Goal: Task Accomplishment & Management: Manage account settings

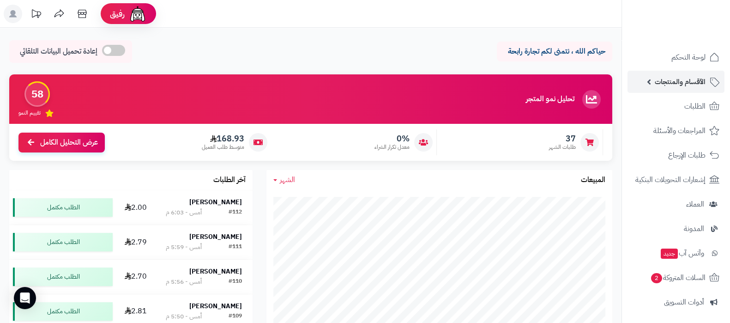
click at [682, 90] on link "الأقسام والمنتجات" at bounding box center [675, 82] width 97 height 22
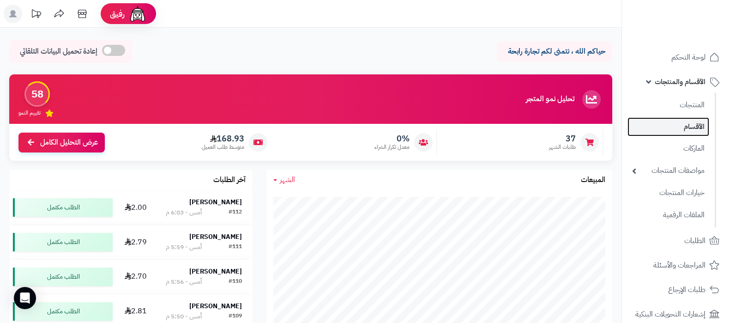
click at [682, 126] on link "الأقسام" at bounding box center [668, 126] width 82 height 19
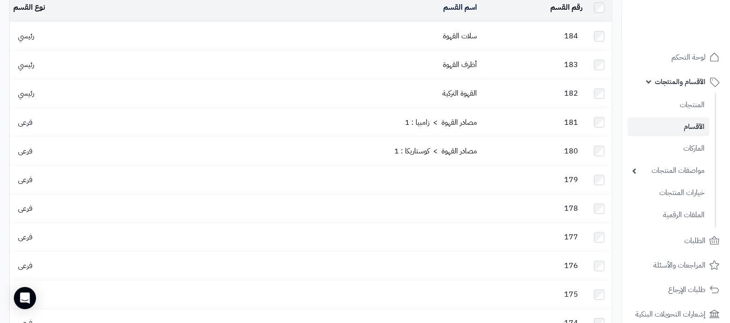
scroll to position [57, 0]
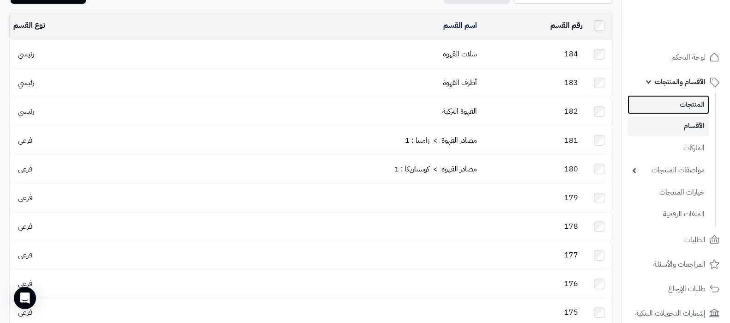
click at [692, 108] on link "المنتجات" at bounding box center [668, 104] width 82 height 19
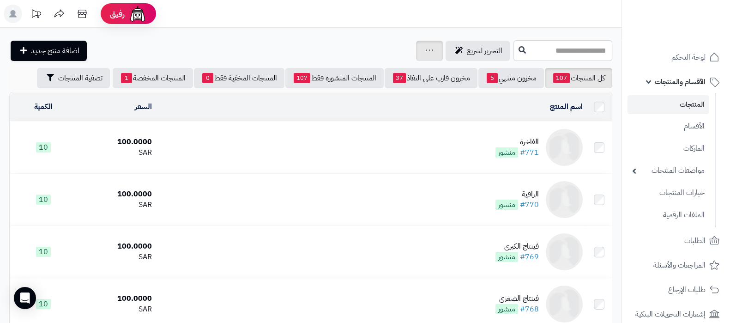
click at [425, 54] on link at bounding box center [428, 50] width 7 height 11
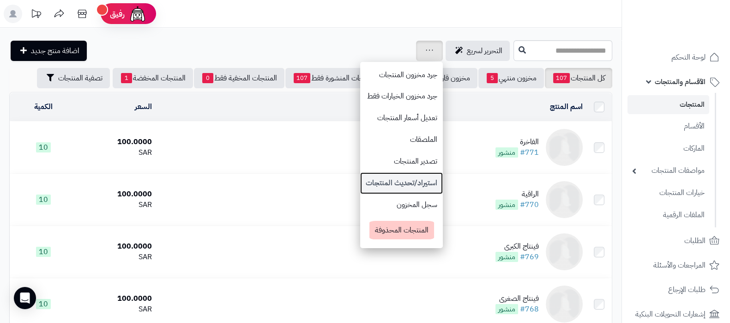
click at [360, 179] on link "استيراد/تحديث المنتجات" at bounding box center [401, 183] width 83 height 22
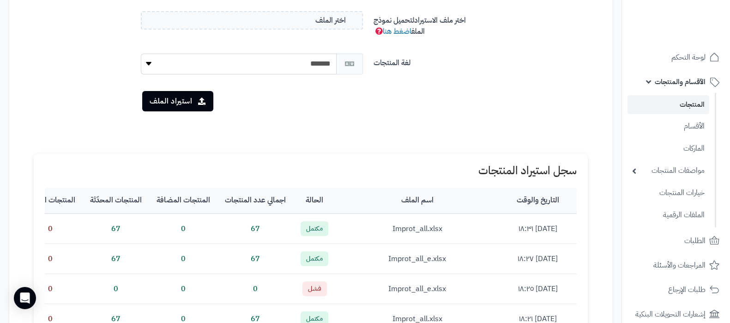
click at [682, 106] on link "المنتجات" at bounding box center [668, 104] width 82 height 19
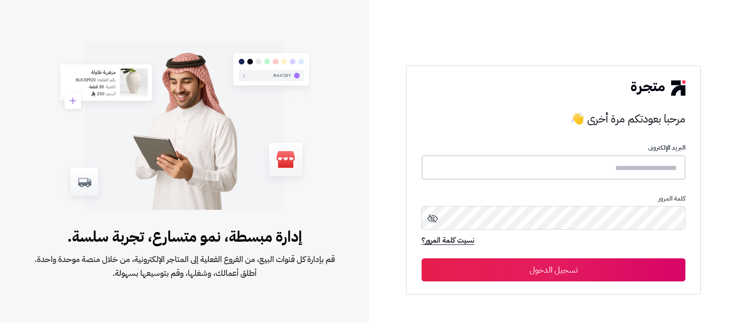
type input "**********"
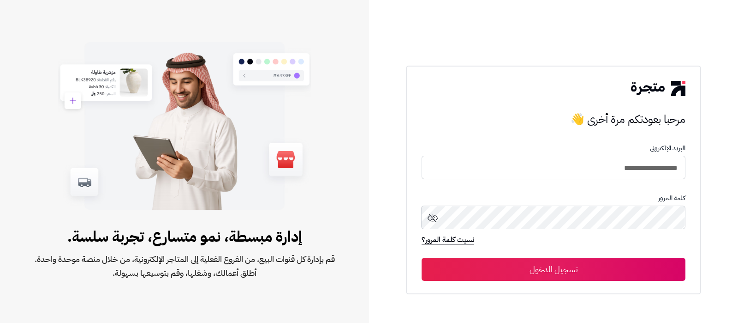
click at [629, 271] on button "تسجيل الدخول" at bounding box center [554, 268] width 264 height 23
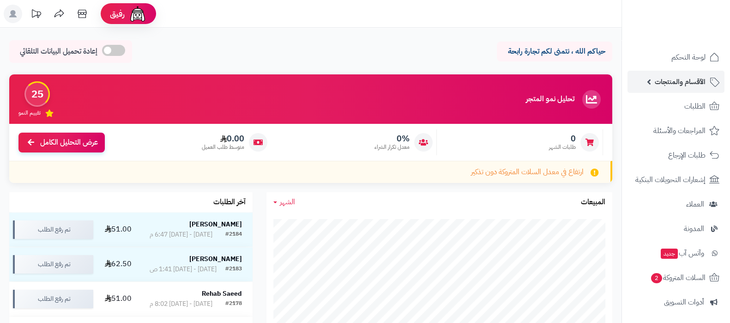
click at [661, 85] on span "الأقسام والمنتجات" at bounding box center [679, 81] width 51 height 13
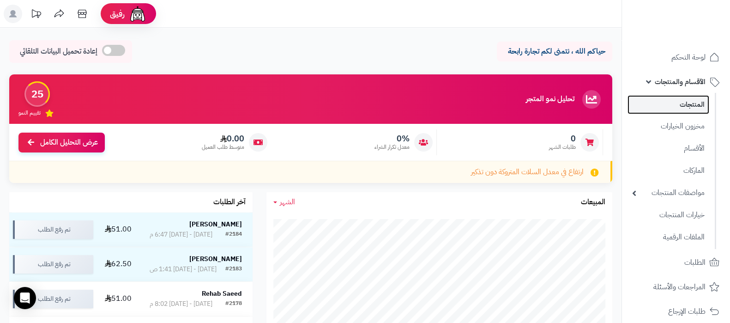
click at [667, 105] on link "المنتجات" at bounding box center [668, 104] width 82 height 19
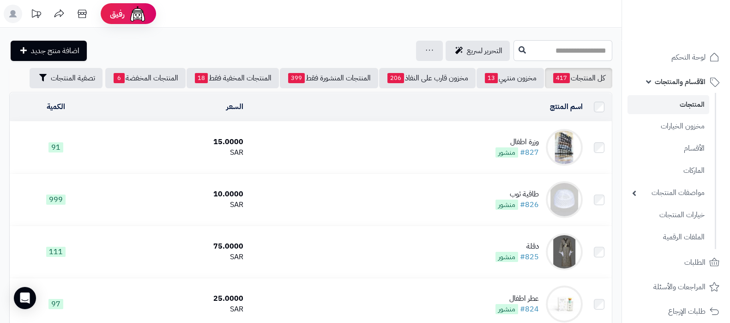
click at [565, 52] on input "text" at bounding box center [562, 50] width 99 height 21
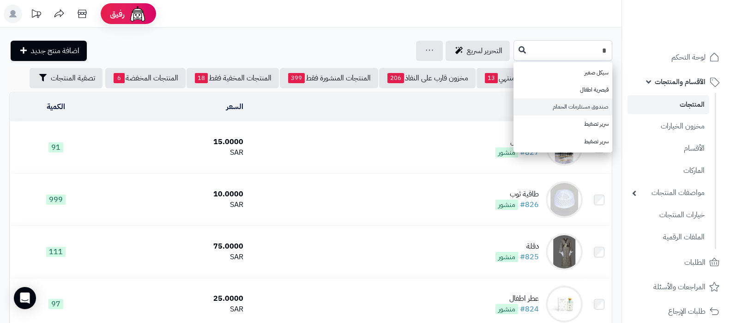
type input "*"
click at [567, 110] on link "صندوق مستلزمات الحمام" at bounding box center [562, 106] width 99 height 17
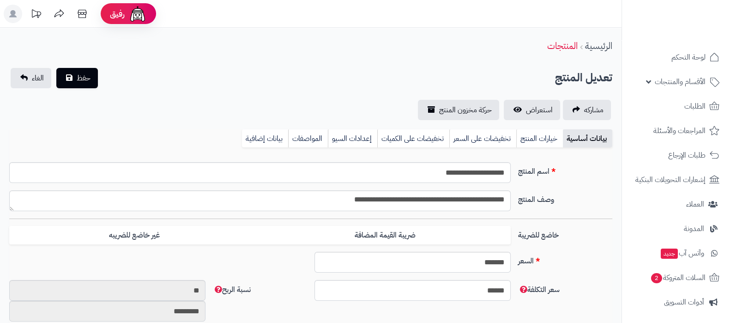
type input "*****"
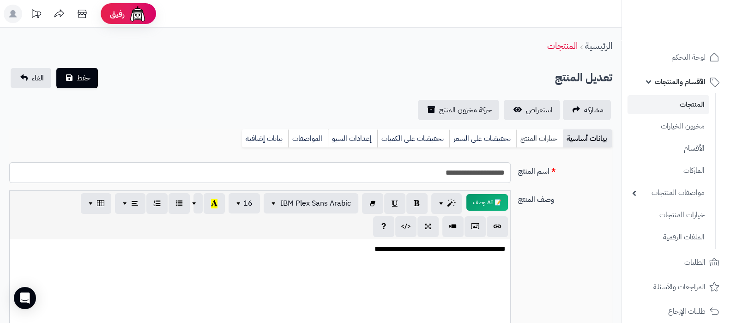
click at [536, 134] on link "خيارات المنتج" at bounding box center [539, 138] width 47 height 18
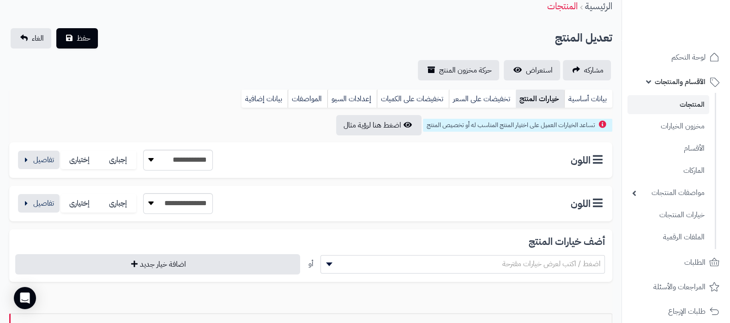
scroll to position [57, 0]
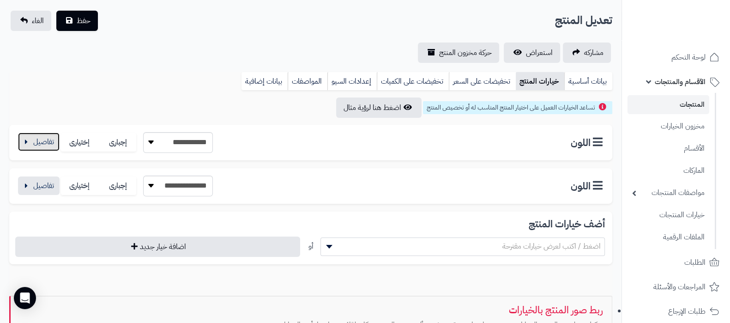
click at [40, 140] on button "button" at bounding box center [39, 141] width 42 height 18
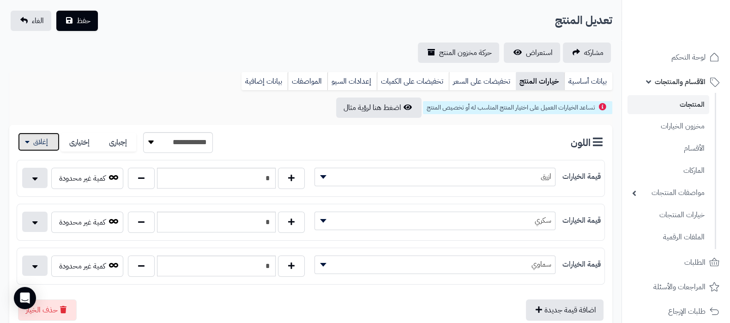
click at [40, 140] on button "button" at bounding box center [39, 141] width 42 height 18
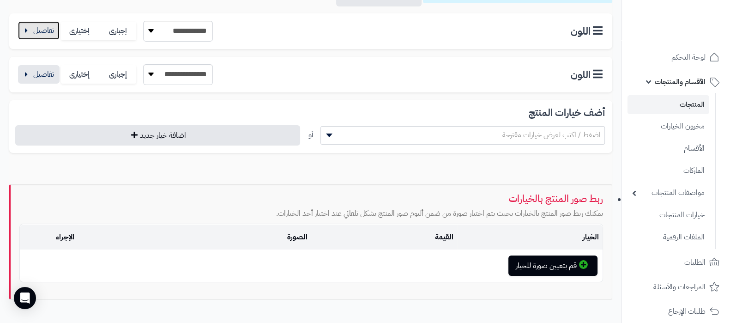
scroll to position [173, 0]
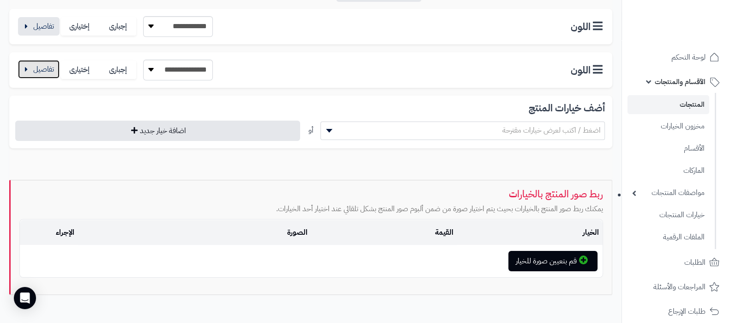
click at [42, 70] on button "button" at bounding box center [39, 69] width 42 height 18
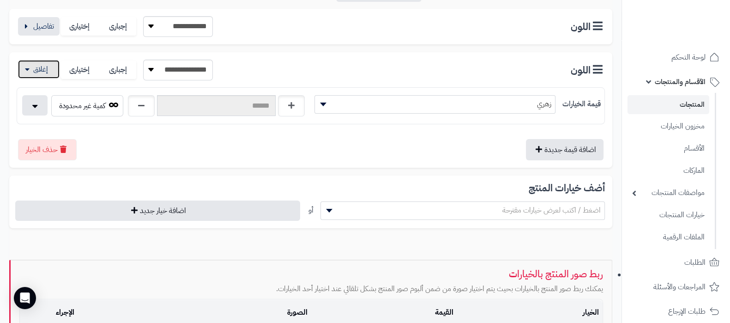
click at [42, 70] on button "button" at bounding box center [39, 69] width 42 height 18
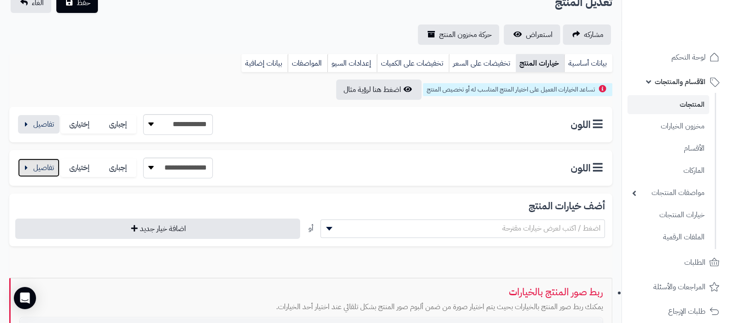
scroll to position [57, 0]
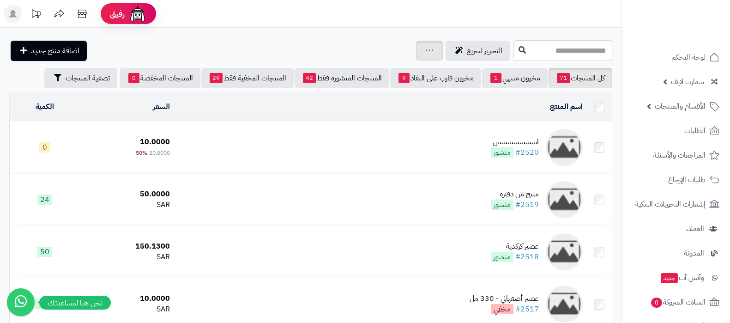
click at [416, 54] on div "جرد مخزون المنتجات جرد مخزون الخيارات فقط تعديل أسعار المنتجات الملصقات تصدير ا…" at bounding box center [429, 51] width 27 height 20
click at [425, 47] on icon at bounding box center [428, 50] width 7 height 6
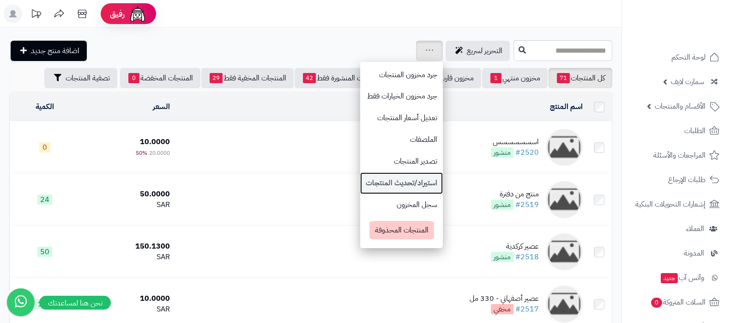
click at [360, 183] on link "استيراد/تحديث المنتجات" at bounding box center [401, 183] width 83 height 22
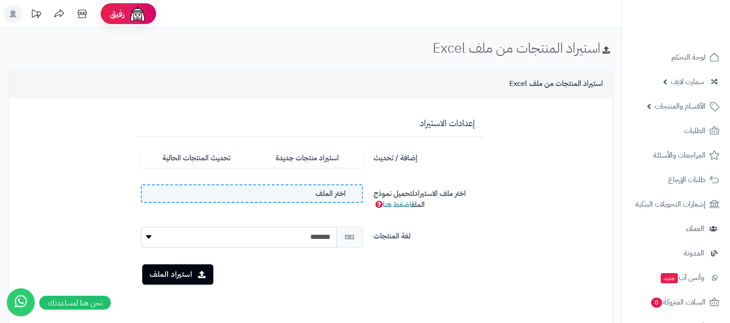
click at [283, 192] on label "اختر الملف" at bounding box center [252, 193] width 222 height 18
click at [0, 0] on input "اختر الملف" at bounding box center [0, 0] width 0 height 0
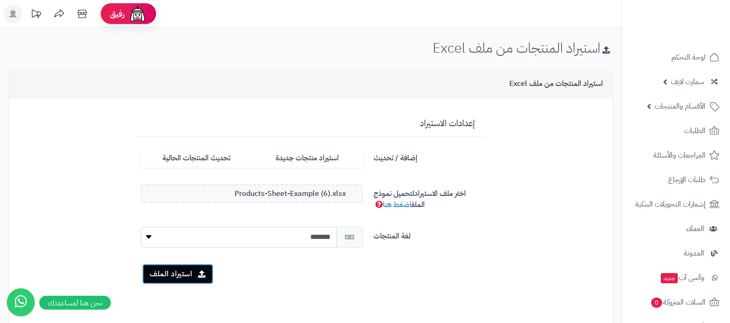
click at [174, 278] on button "استيراد الملف" at bounding box center [177, 273] width 71 height 20
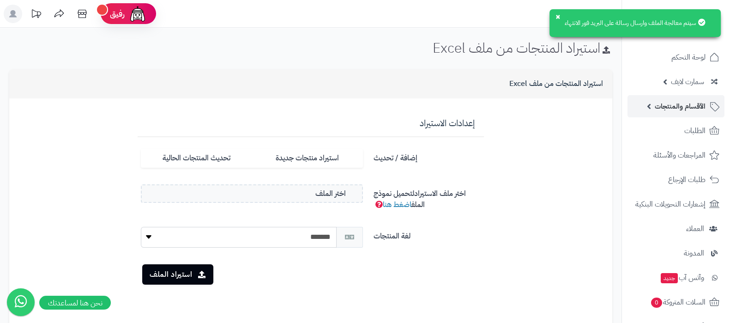
click at [684, 112] on span "الأقسام والمنتجات" at bounding box center [679, 106] width 51 height 13
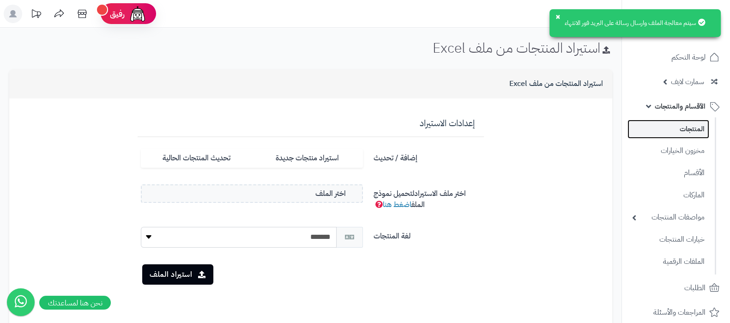
click at [682, 128] on link "المنتجات" at bounding box center [668, 129] width 82 height 19
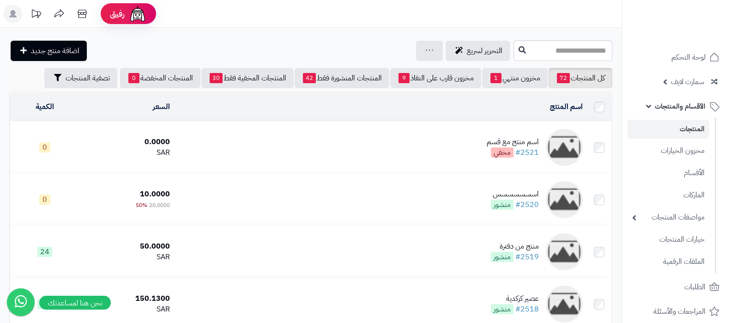
click at [491, 134] on td "اسم منتج مع قسم #2521 مخفي" at bounding box center [379, 147] width 413 height 52
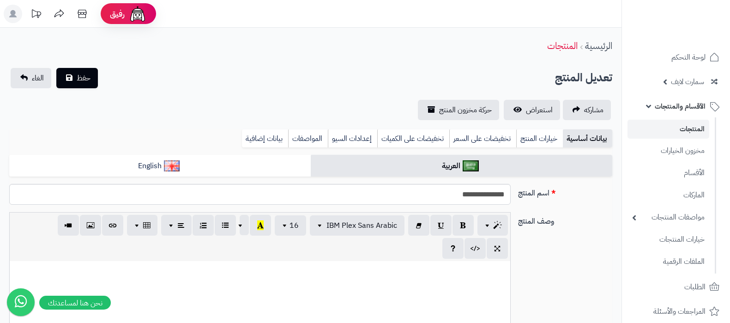
select select
click at [668, 128] on link "المنتجات" at bounding box center [668, 129] width 82 height 19
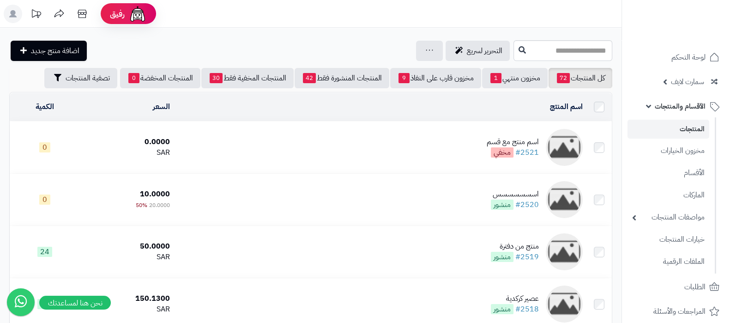
click at [395, 137] on td "اسم منتج مع قسم #2521 مخفي" at bounding box center [379, 147] width 413 height 52
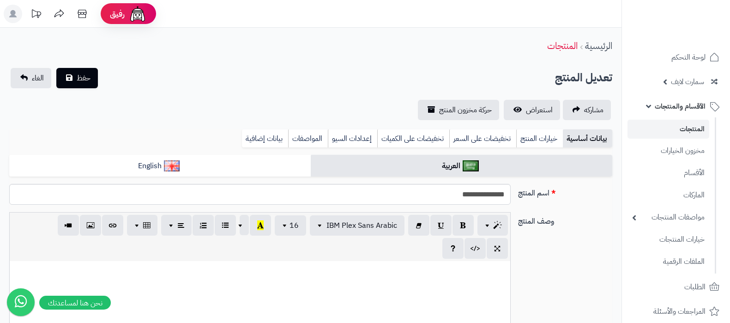
select select
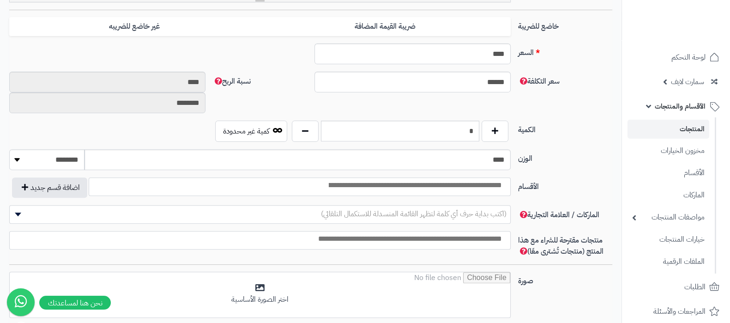
scroll to position [403, 0]
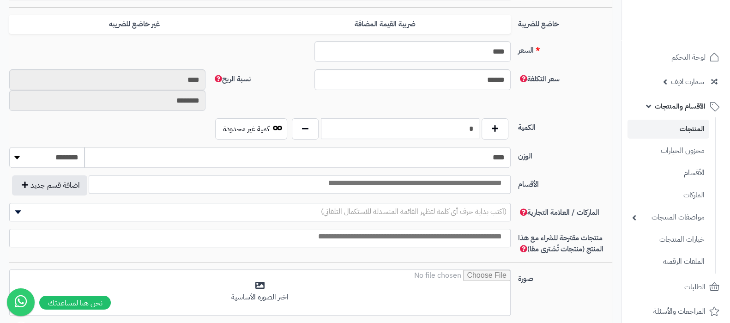
drag, startPoint x: 468, startPoint y: 127, endPoint x: 473, endPoint y: 126, distance: 5.2
click at [473, 126] on input "*" at bounding box center [400, 128] width 158 height 21
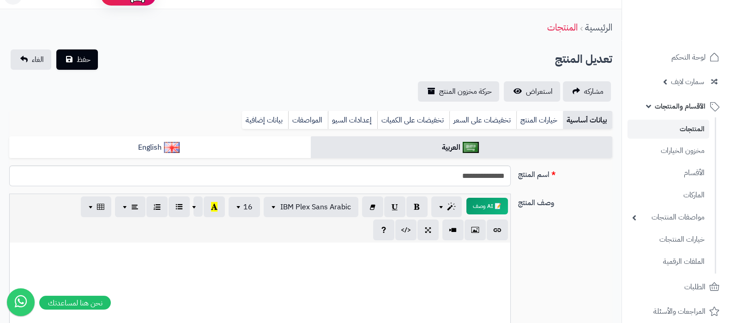
scroll to position [0, 0]
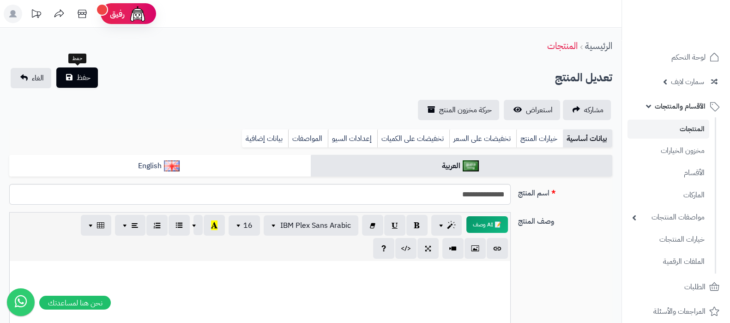
type input "**"
click at [82, 77] on span "حفظ" at bounding box center [84, 77] width 14 height 11
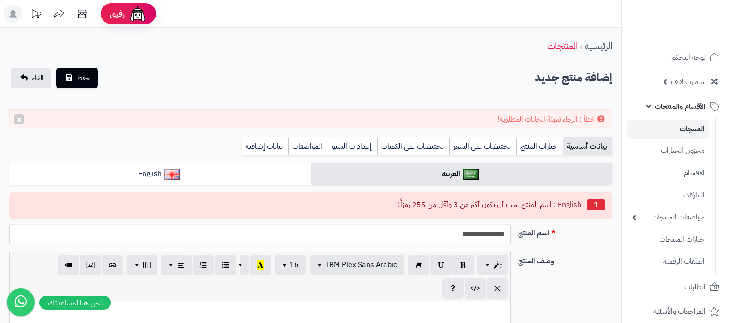
select select
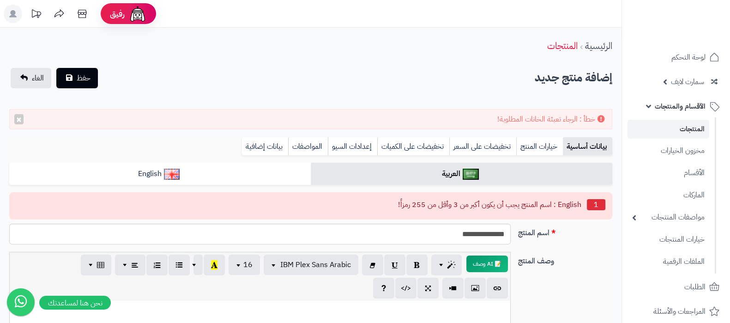
click at [669, 128] on link "المنتجات" at bounding box center [668, 129] width 82 height 19
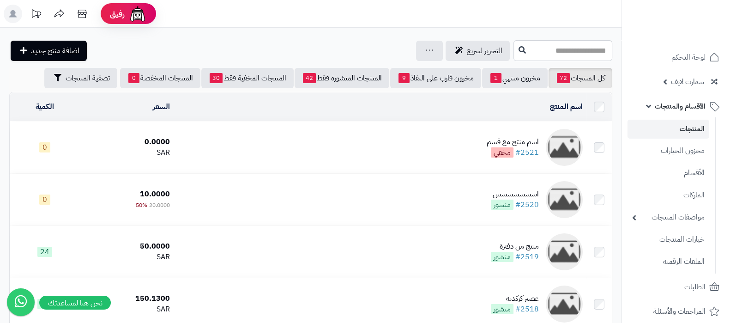
click at [679, 106] on span "الأقسام والمنتجات" at bounding box center [679, 106] width 51 height 13
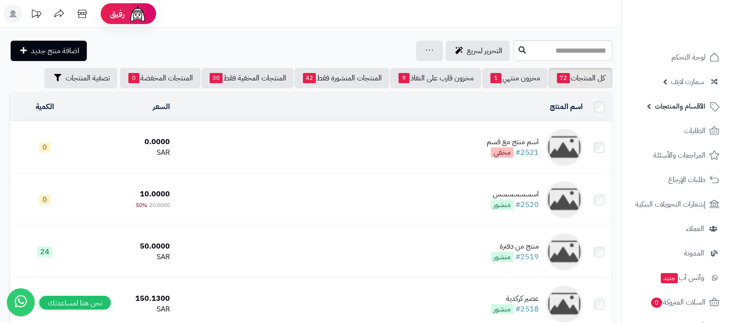
click at [683, 106] on span "الأقسام والمنتجات" at bounding box center [679, 106] width 51 height 13
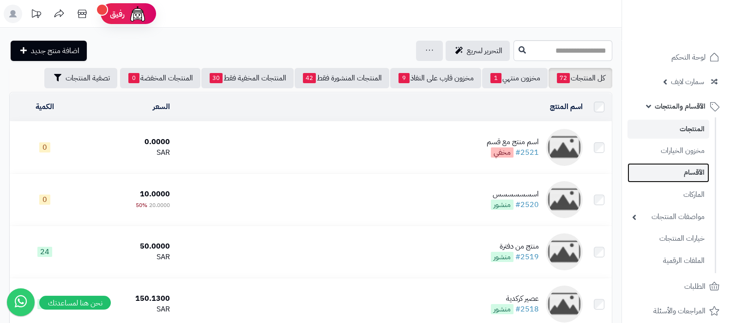
click at [683, 178] on link "الأقسام" at bounding box center [668, 172] width 82 height 19
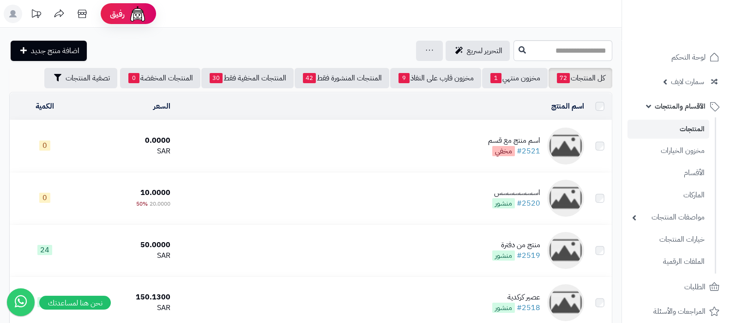
click at [490, 139] on div "اسم منتج مع قسم" at bounding box center [514, 140] width 52 height 11
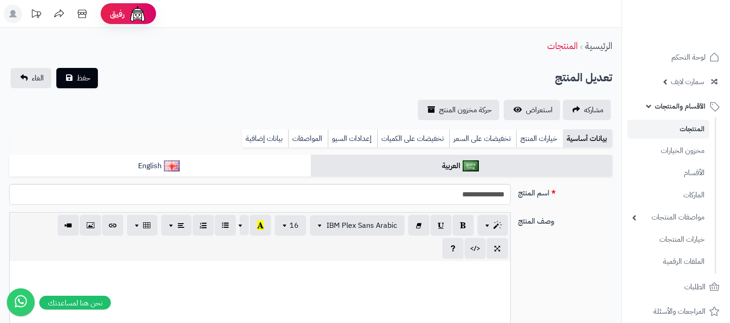
select select
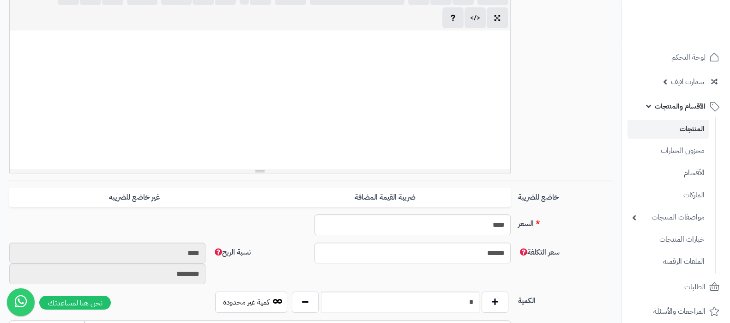
scroll to position [403, 0]
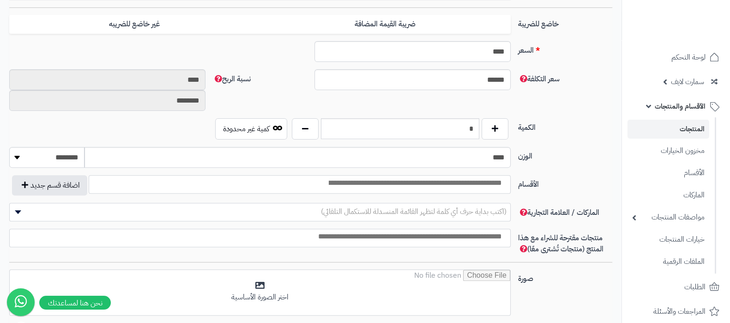
click at [437, 186] on input "search" at bounding box center [414, 183] width 186 height 11
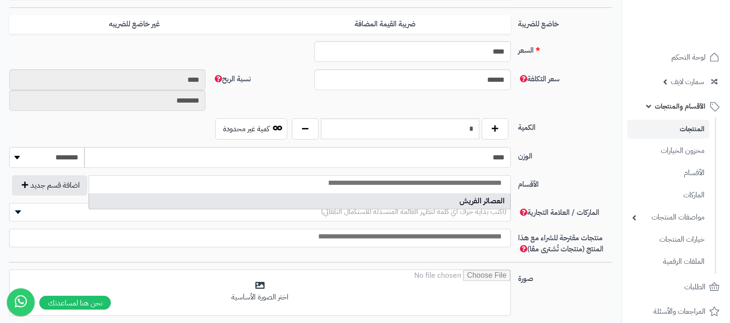
click at [582, 182] on label "الأقسام" at bounding box center [565, 182] width 102 height 15
click at [511, 175] on select "**********" at bounding box center [510, 174] width 1 height 1
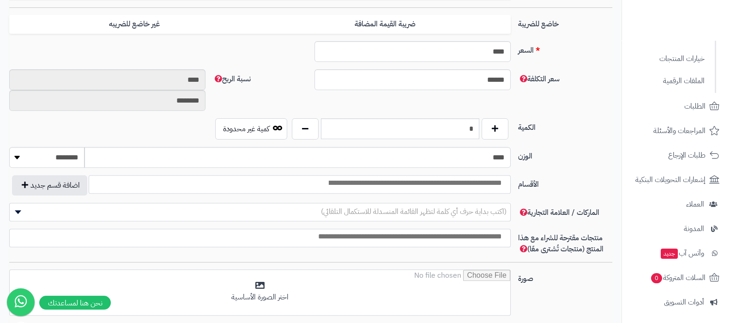
scroll to position [230, 0]
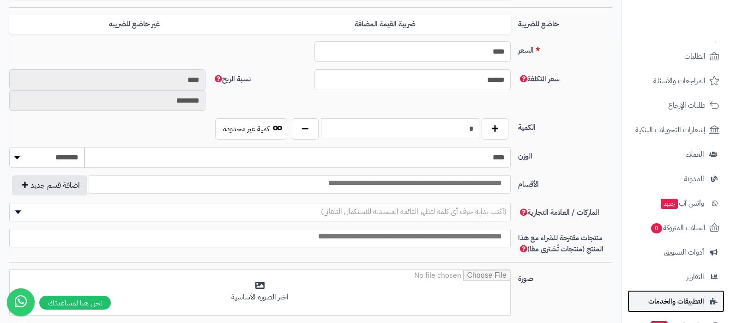
click at [694, 295] on span "التطبيقات والخدمات" at bounding box center [676, 300] width 56 height 13
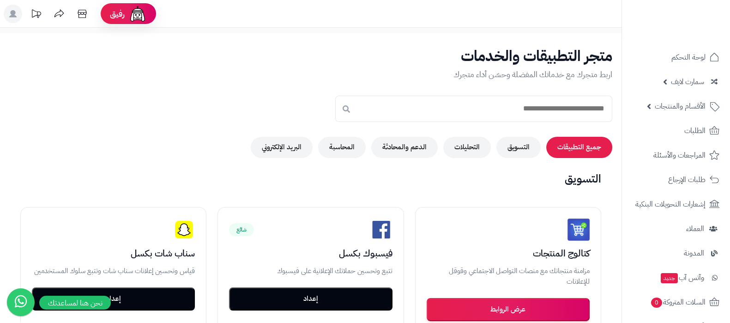
scroll to position [148, 0]
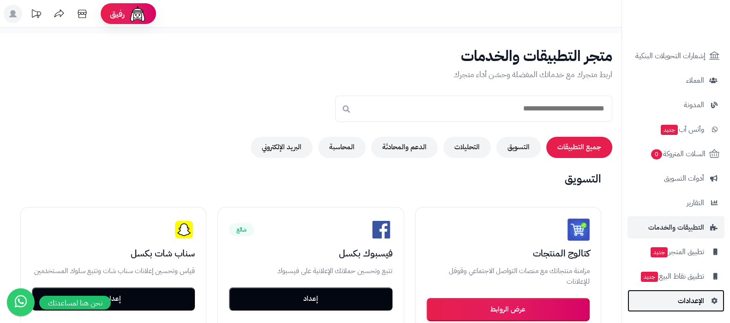
click at [685, 303] on span "الإعدادات" at bounding box center [690, 300] width 26 height 13
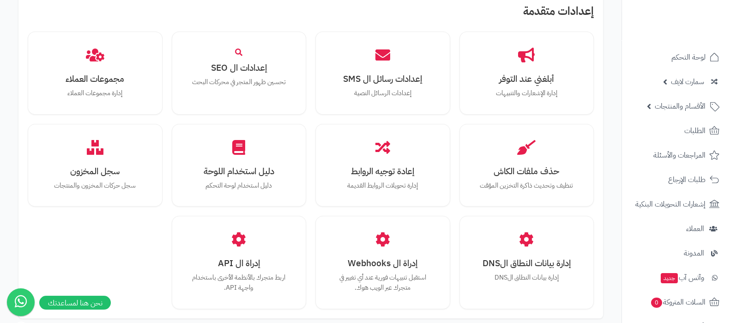
scroll to position [853, 0]
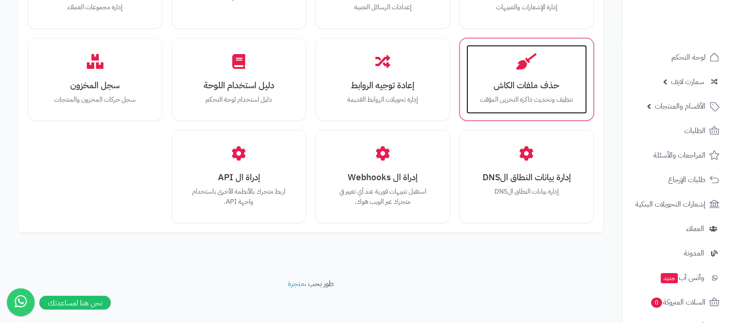
click at [530, 62] on icon at bounding box center [526, 61] width 20 height 16
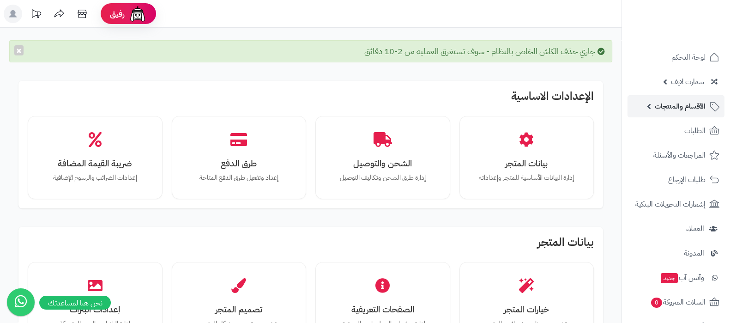
click at [662, 106] on span "الأقسام والمنتجات" at bounding box center [679, 106] width 51 height 13
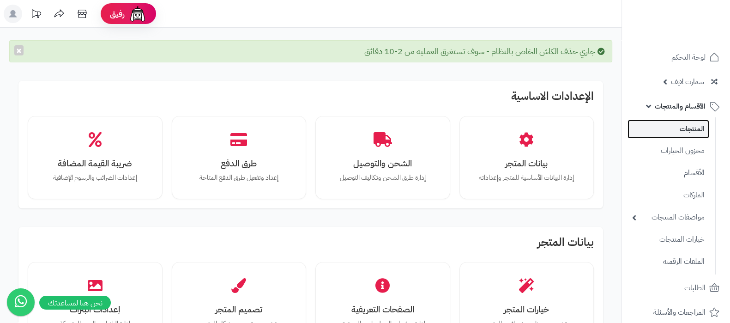
click at [676, 133] on link "المنتجات" at bounding box center [668, 129] width 82 height 19
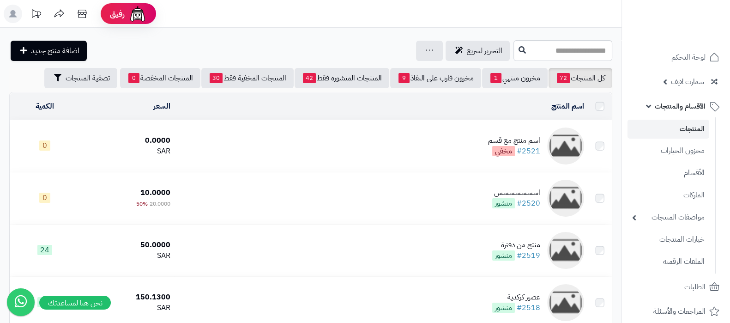
click at [438, 139] on td "اسم منتج مع قسم #2521 مخفي" at bounding box center [381, 146] width 414 height 52
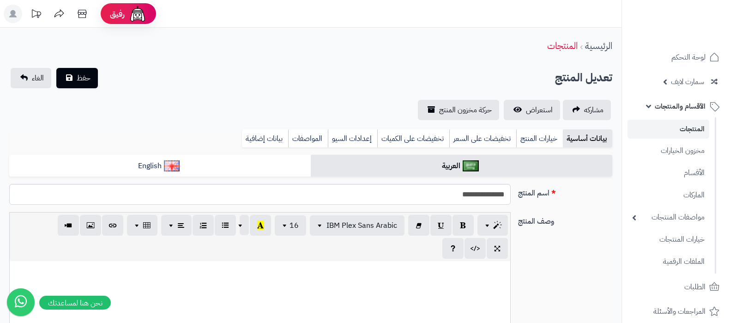
select select
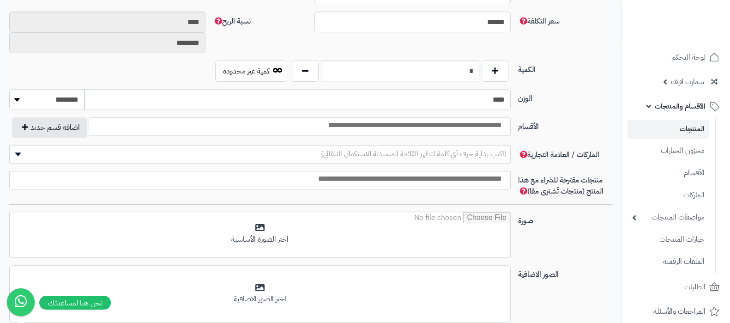
scroll to position [461, 0]
click at [688, 174] on link "الأقسام" at bounding box center [668, 172] width 82 height 19
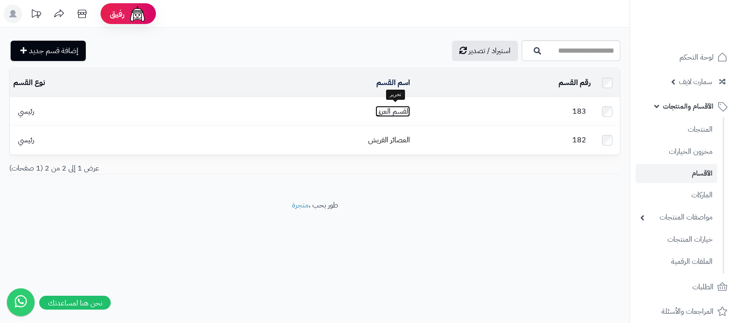
click at [401, 111] on link "القسم العربي" at bounding box center [393, 111] width 35 height 11
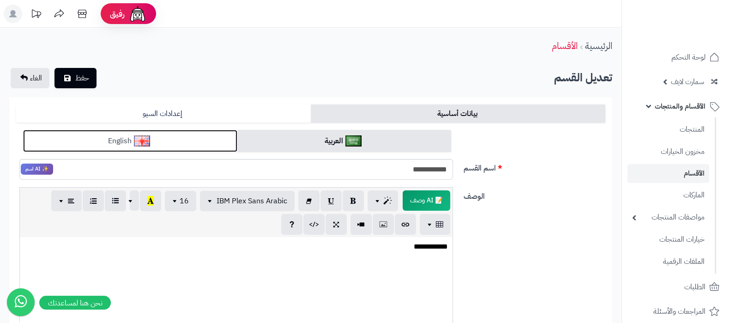
click at [187, 149] on link "English" at bounding box center [130, 141] width 214 height 23
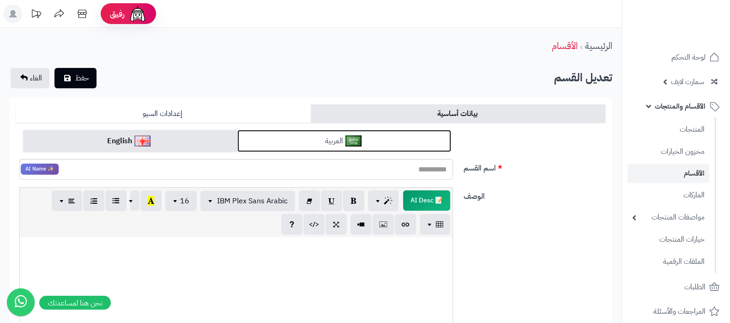
click at [397, 142] on link "العربية" at bounding box center [344, 141] width 214 height 23
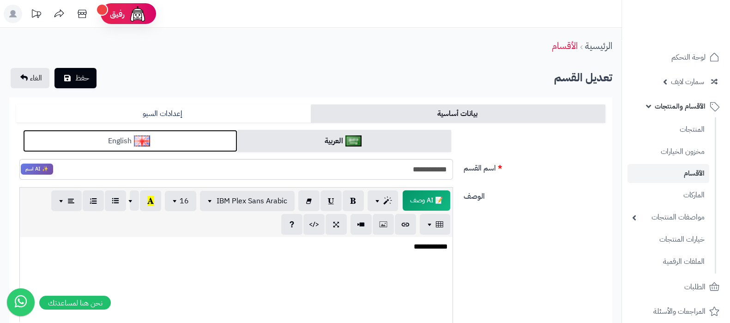
click at [124, 139] on link "English" at bounding box center [130, 141] width 214 height 23
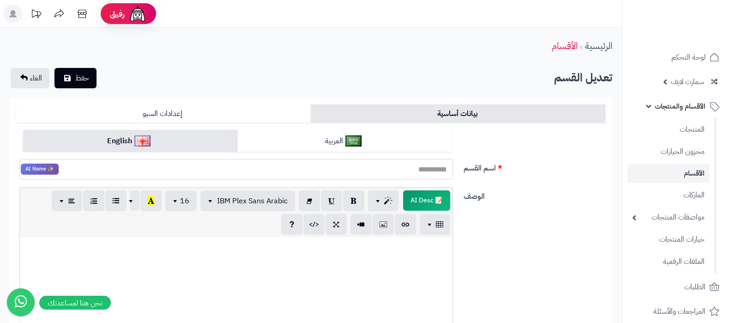
click at [415, 174] on input "اسم القسم" at bounding box center [235, 169] width 433 height 21
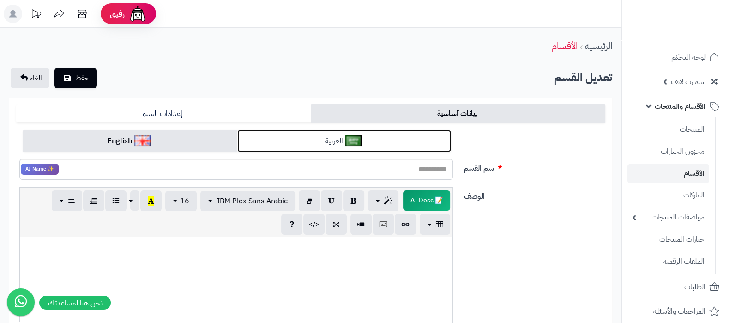
click at [388, 135] on link "العربية" at bounding box center [344, 141] width 214 height 23
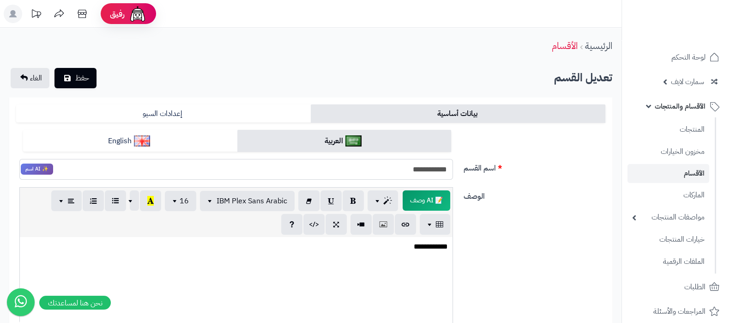
click at [439, 169] on input "**********" at bounding box center [235, 169] width 433 height 21
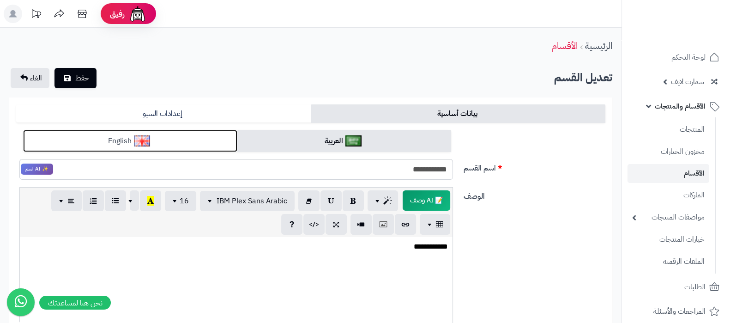
click at [175, 137] on link "English" at bounding box center [130, 141] width 214 height 23
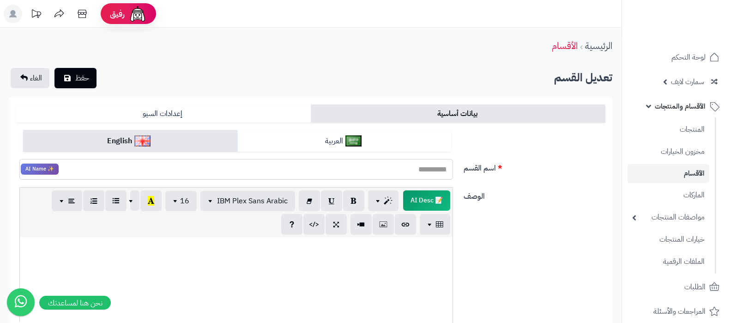
click at [385, 168] on input "اسم القسم" at bounding box center [235, 169] width 433 height 21
paste input "**********"
type input "**********"
click at [78, 86] on button "حفظ" at bounding box center [75, 77] width 42 height 20
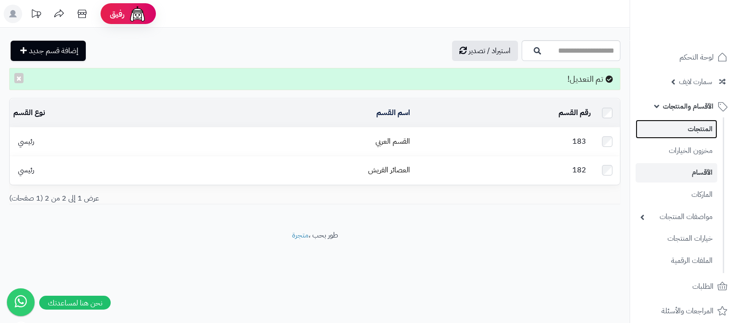
click at [665, 128] on link "المنتجات" at bounding box center [677, 129] width 82 height 19
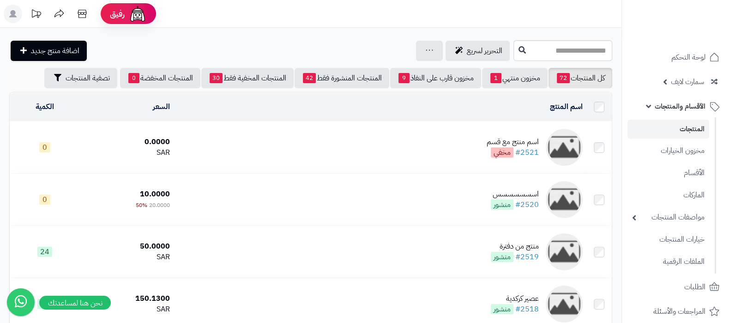
click at [493, 137] on div "اسم منتج مع قسم" at bounding box center [512, 142] width 52 height 11
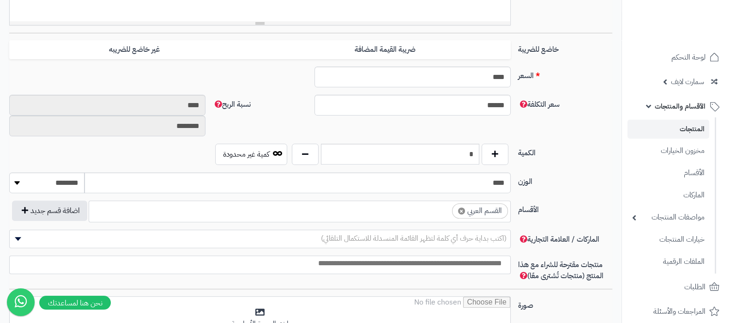
scroll to position [403, 0]
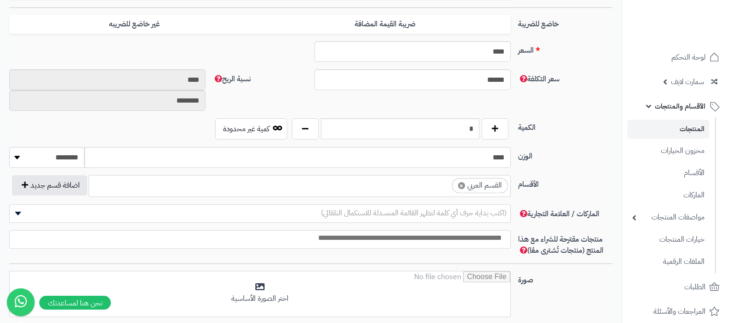
click at [670, 128] on link "المنتجات" at bounding box center [668, 129] width 82 height 19
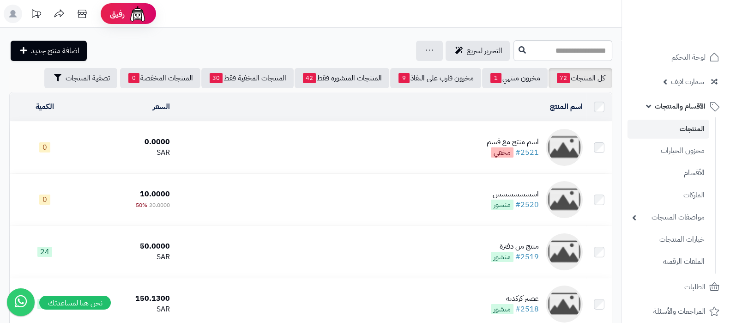
click at [670, 124] on link "المنتجات" at bounding box center [668, 129] width 82 height 19
click at [425, 49] on icon at bounding box center [428, 50] width 7 height 6
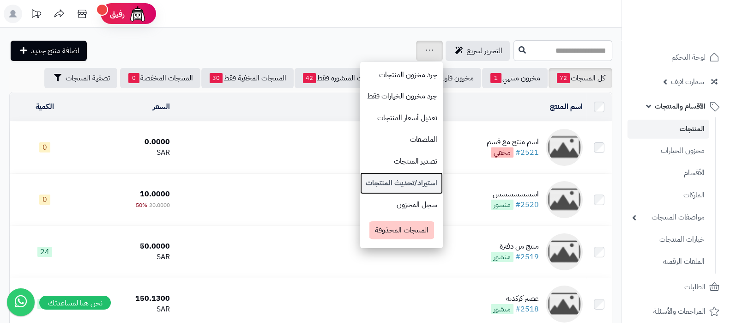
click at [360, 179] on link "استيراد/تحديث المنتجات" at bounding box center [401, 183] width 83 height 22
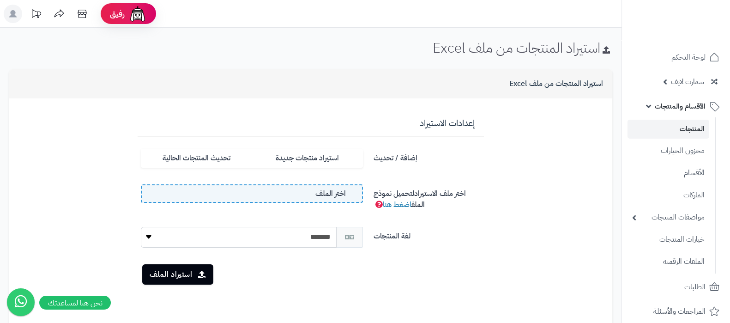
click at [314, 191] on label "اختر الملف" at bounding box center [252, 193] width 222 height 18
click at [0, 0] on input "اختر الملف" at bounding box center [0, 0] width 0 height 0
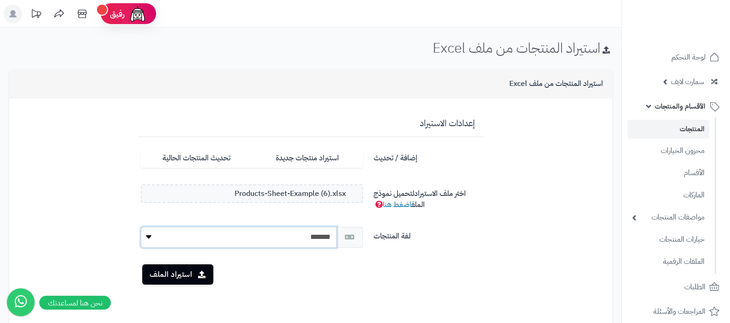
click at [295, 239] on select "******* *******" at bounding box center [239, 237] width 196 height 21
select select "*"
click at [141, 227] on select "******* *******" at bounding box center [239, 237] width 196 height 21
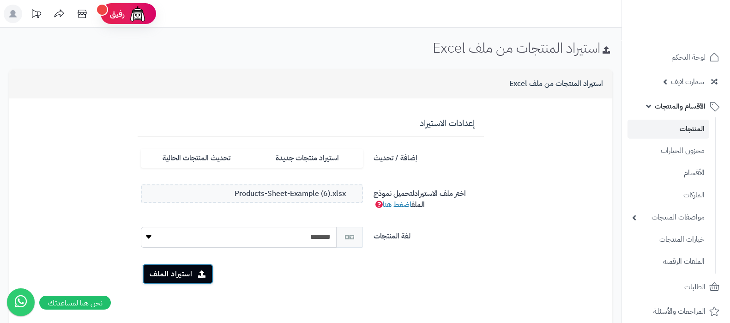
click at [189, 273] on button "استيراد الملف" at bounding box center [177, 273] width 71 height 20
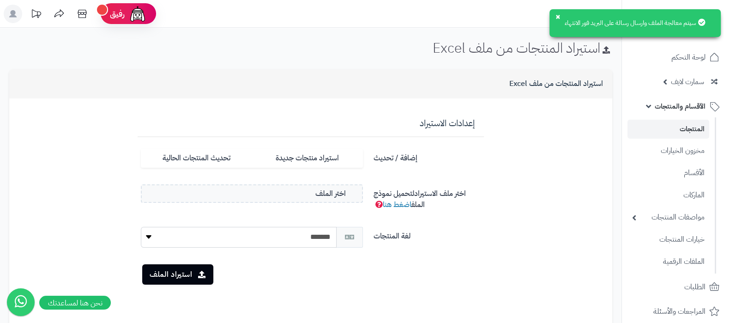
click at [678, 131] on link "المنتجات" at bounding box center [668, 129] width 82 height 19
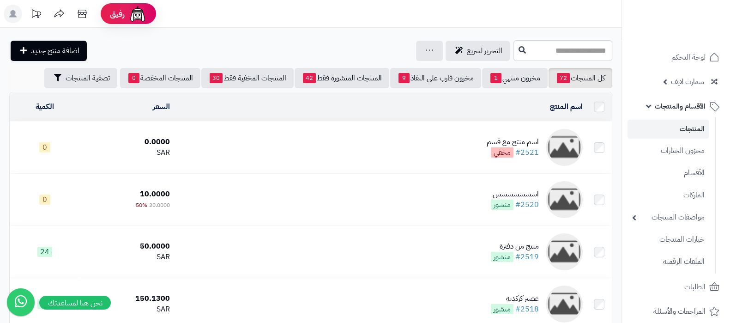
click at [477, 135] on td "اسم منتج مع قسم #2521 مخفي" at bounding box center [379, 147] width 413 height 52
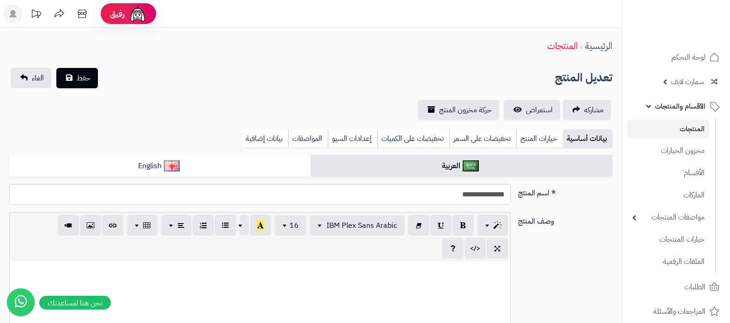
select select
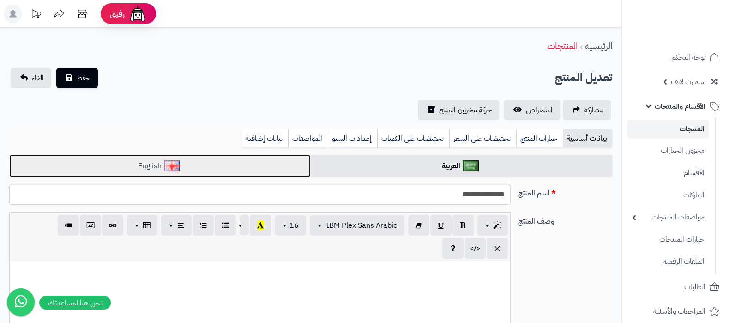
click at [259, 167] on link "English" at bounding box center [159, 166] width 301 height 23
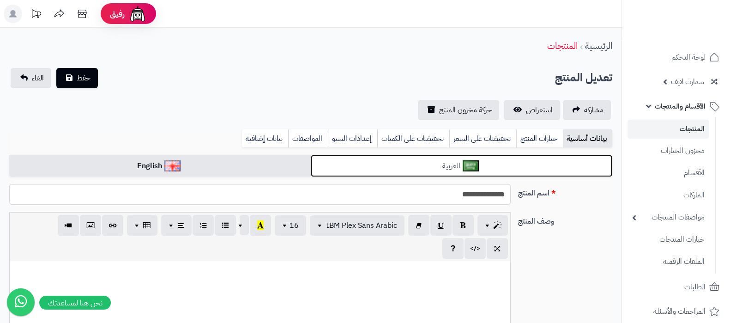
click at [396, 164] on link "العربية" at bounding box center [461, 166] width 301 height 23
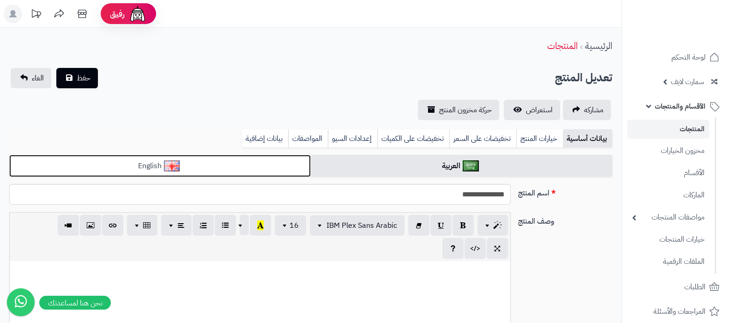
click at [295, 164] on link "English" at bounding box center [159, 166] width 301 height 23
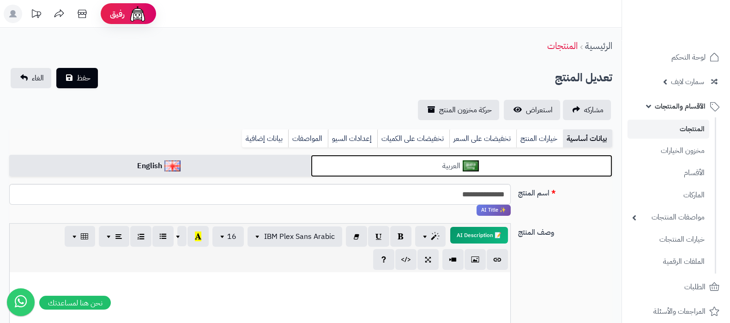
click at [381, 165] on link "العربية" at bounding box center [461, 166] width 301 height 23
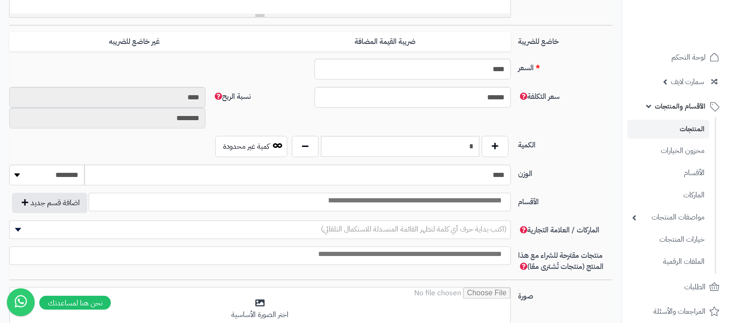
scroll to position [403, 0]
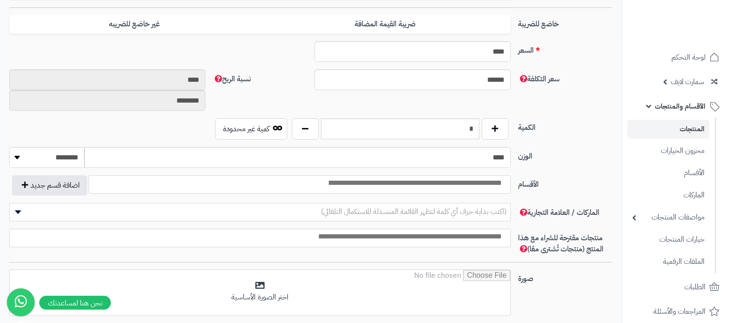
click at [688, 106] on span "الأقسام والمنتجات" at bounding box center [679, 106] width 51 height 13
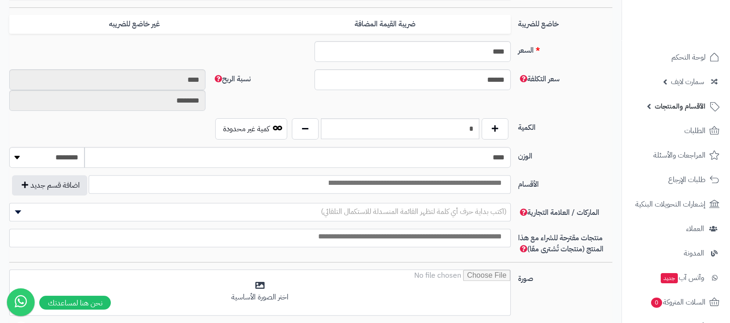
click at [677, 106] on span "الأقسام والمنتجات" at bounding box center [679, 106] width 51 height 13
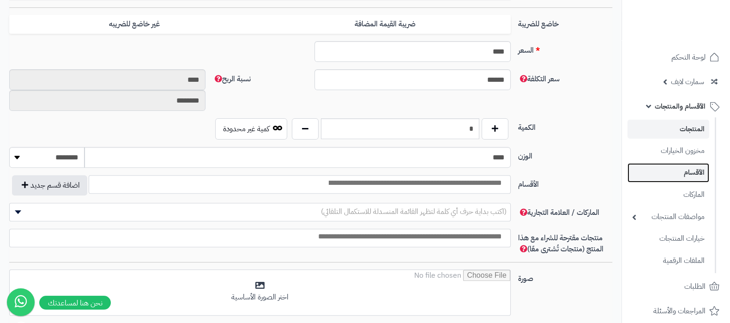
click at [681, 170] on link "الأقسام" at bounding box center [668, 172] width 82 height 19
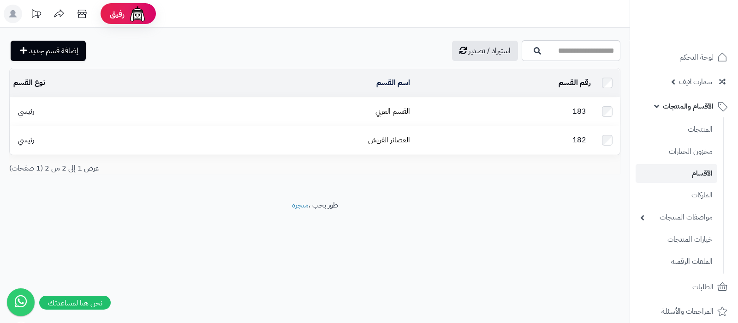
click at [414, 109] on td "القسم العربي" at bounding box center [301, 111] width 225 height 28
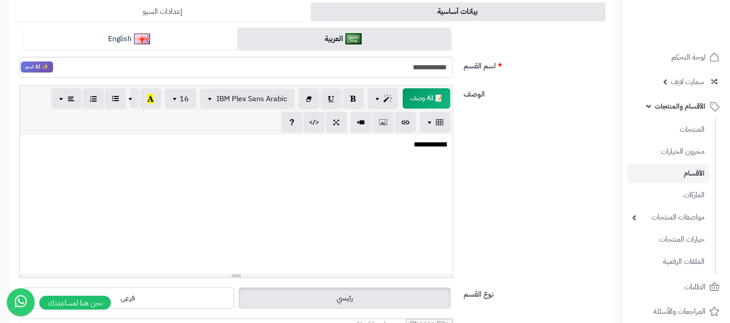
scroll to position [0, 0]
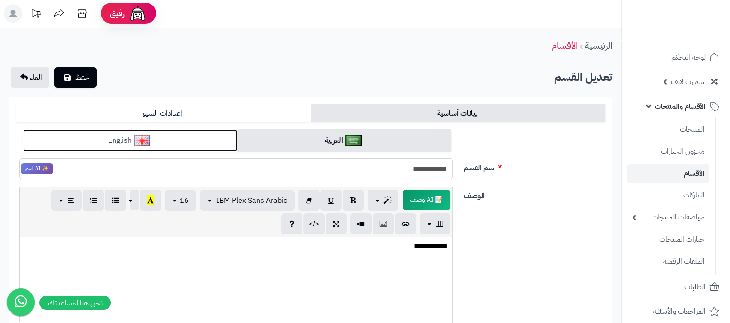
click at [193, 139] on link "English" at bounding box center [130, 140] width 214 height 23
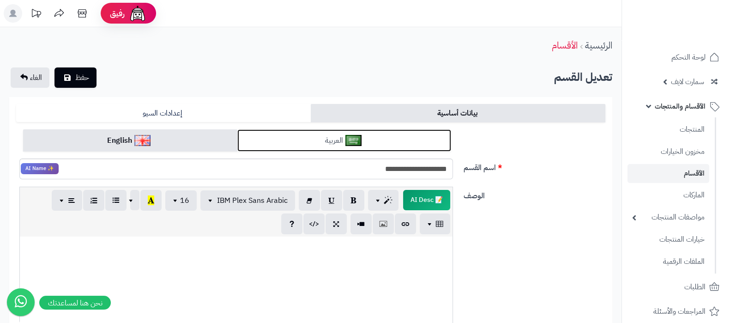
click at [416, 144] on link "العربية" at bounding box center [344, 140] width 214 height 23
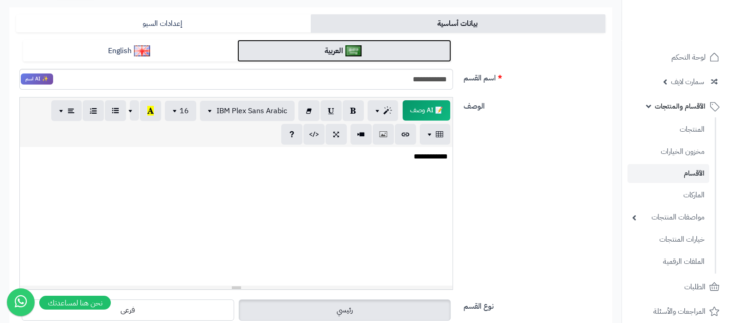
scroll to position [231, 0]
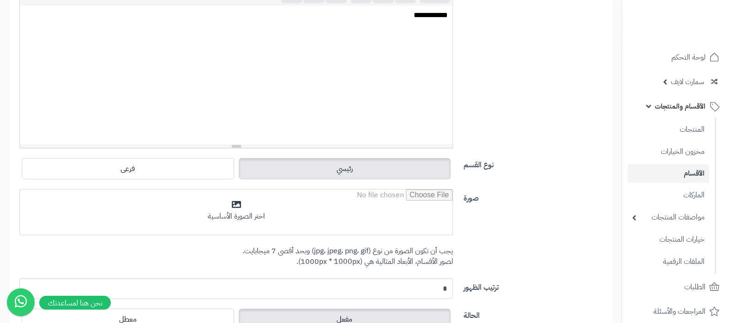
click at [684, 173] on link "الأقسام" at bounding box center [668, 173] width 82 height 19
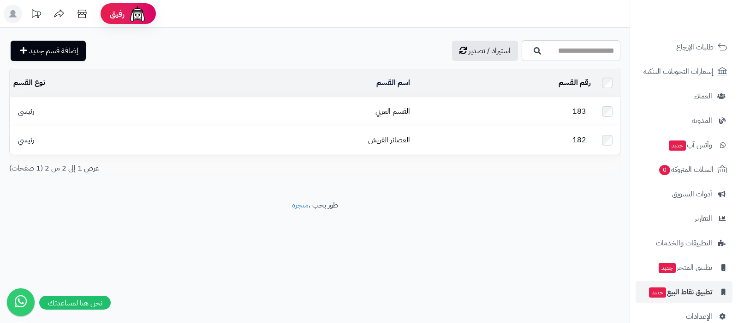
scroll to position [305, 0]
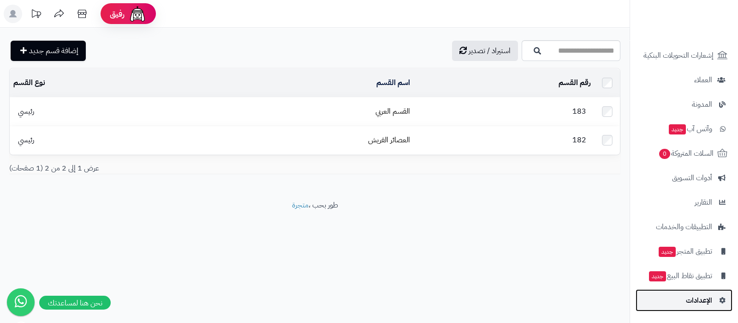
click at [700, 301] on span "الإعدادات" at bounding box center [699, 299] width 26 height 13
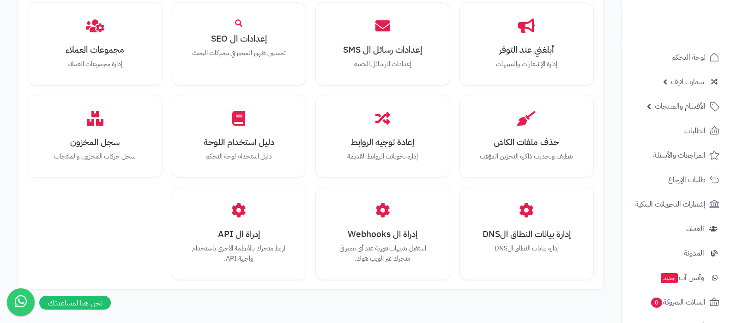
scroll to position [853, 0]
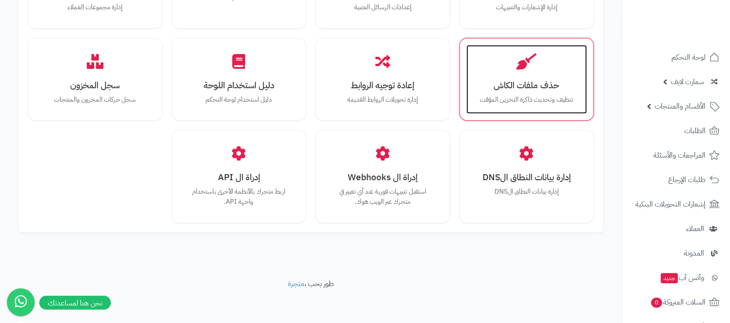
click at [527, 87] on h3 "حذف ملفات الكاش" at bounding box center [526, 85] width 102 height 10
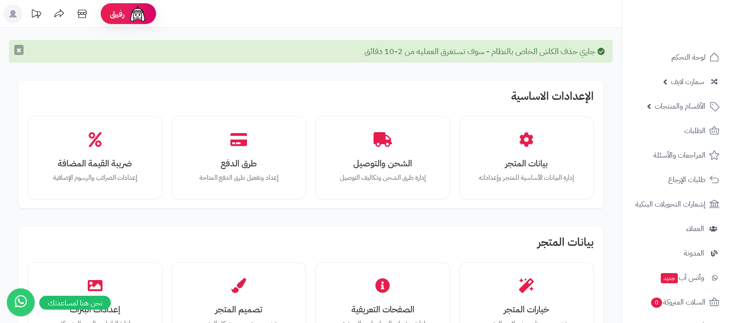
click at [18, 53] on button "×" at bounding box center [18, 50] width 9 height 10
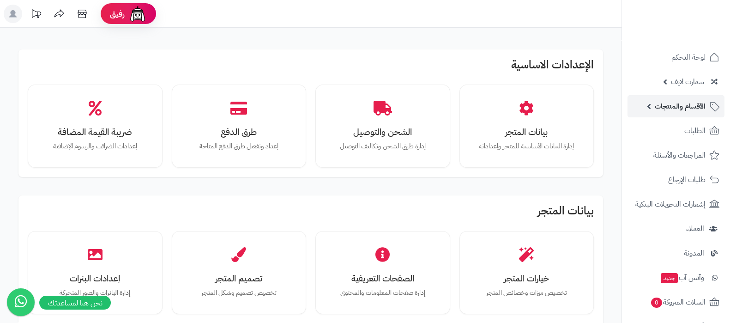
click at [664, 103] on span "الأقسام والمنتجات" at bounding box center [679, 106] width 51 height 13
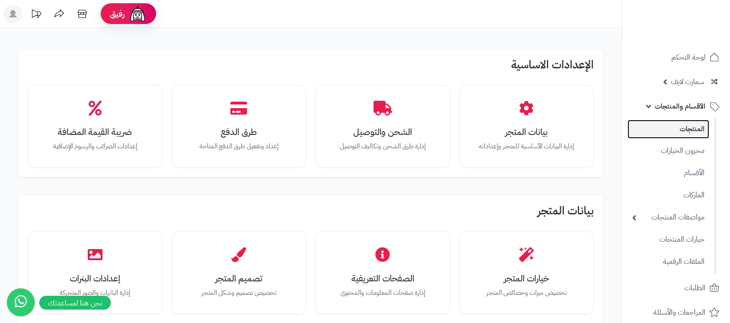
click at [675, 123] on link "المنتجات" at bounding box center [668, 129] width 82 height 19
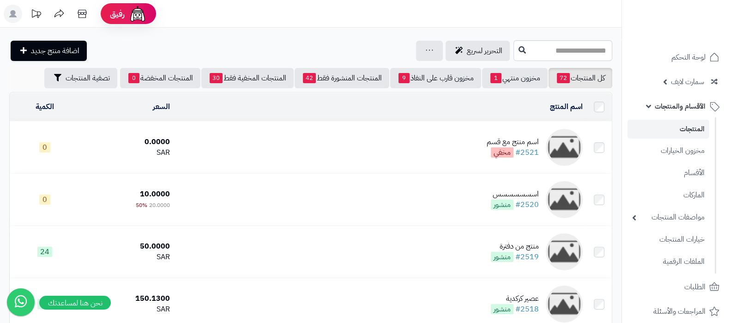
click at [487, 141] on div "اسم منتج مع قسم" at bounding box center [512, 142] width 52 height 11
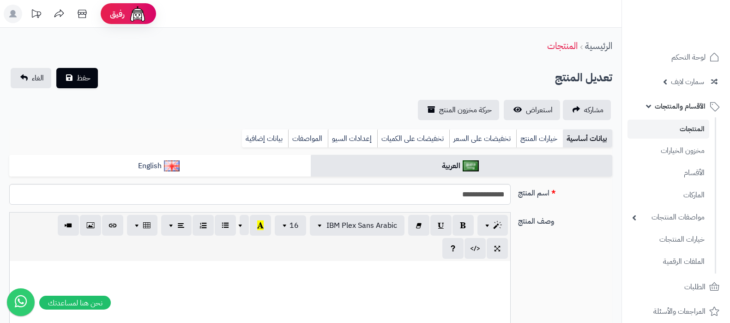
select select
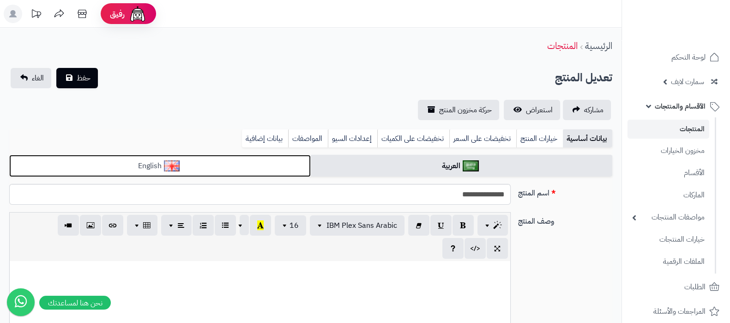
click at [278, 172] on link "English" at bounding box center [159, 166] width 301 height 23
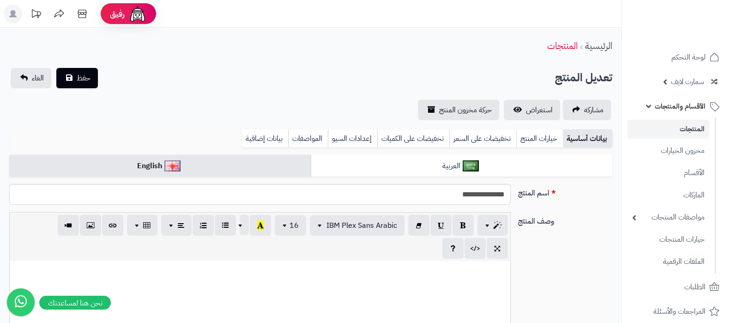
click at [411, 151] on div "بيانات أساسية خيارات المنتج تخفيضات على السعر تخفيضات على الكميات إعدادات السيو…" at bounding box center [310, 141] width 603 height 25
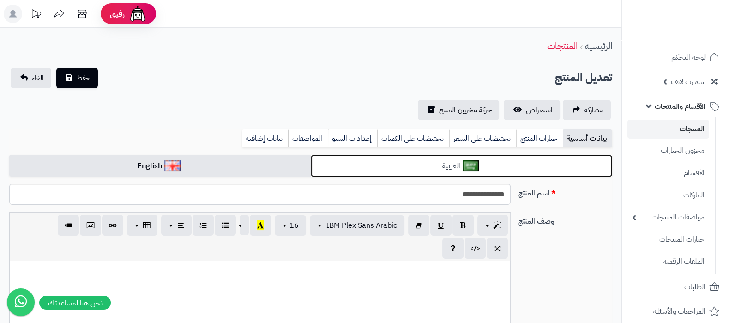
click at [426, 162] on link "العربية" at bounding box center [461, 166] width 301 height 23
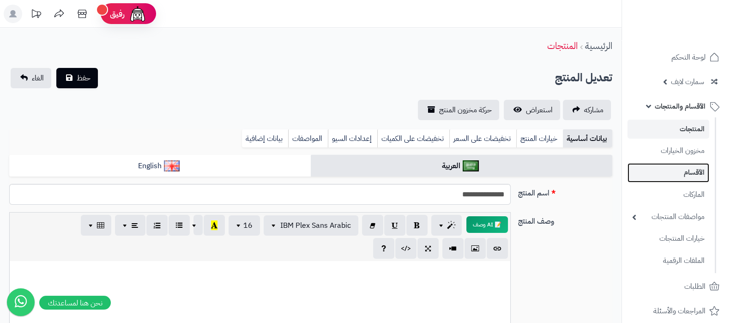
click at [692, 177] on link "الأقسام" at bounding box center [668, 172] width 82 height 19
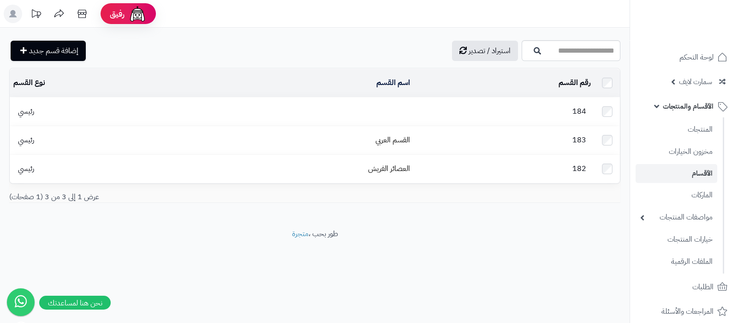
click at [400, 112] on td at bounding box center [301, 111] width 225 height 28
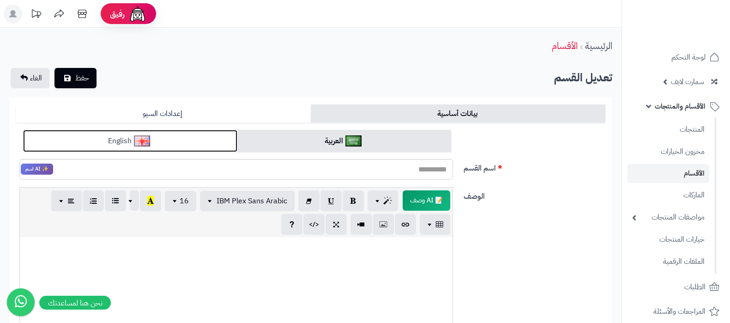
click at [169, 138] on link "English" at bounding box center [130, 141] width 214 height 23
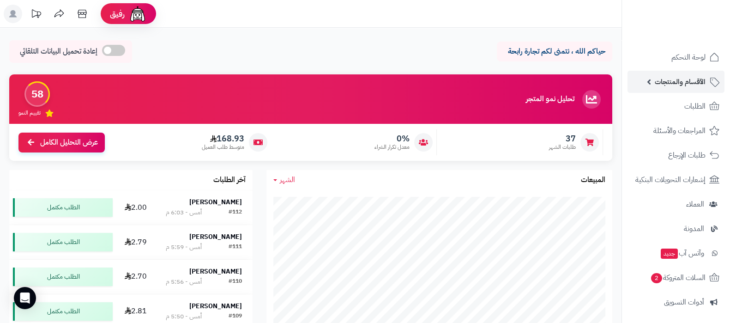
click at [674, 88] on link "الأقسام والمنتجات" at bounding box center [675, 82] width 97 height 22
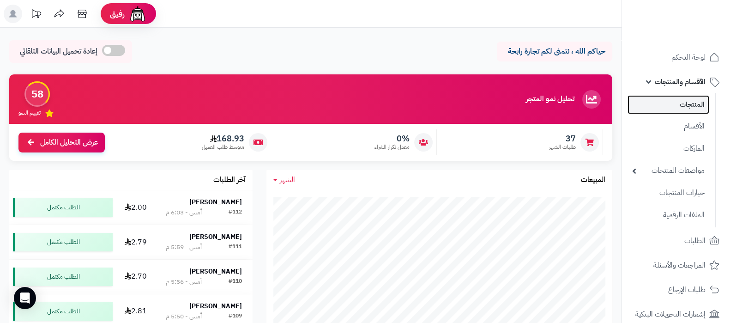
click at [677, 103] on link "المنتجات" at bounding box center [668, 104] width 82 height 19
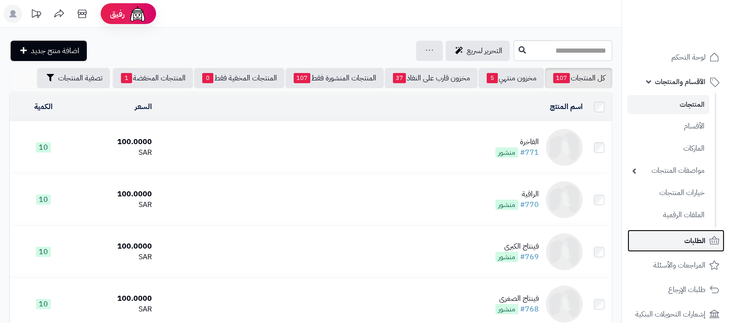
click at [662, 239] on link "الطلبات" at bounding box center [675, 240] width 97 height 22
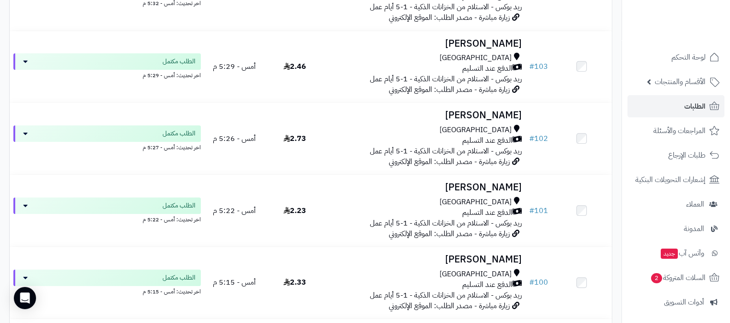
scroll to position [807, 0]
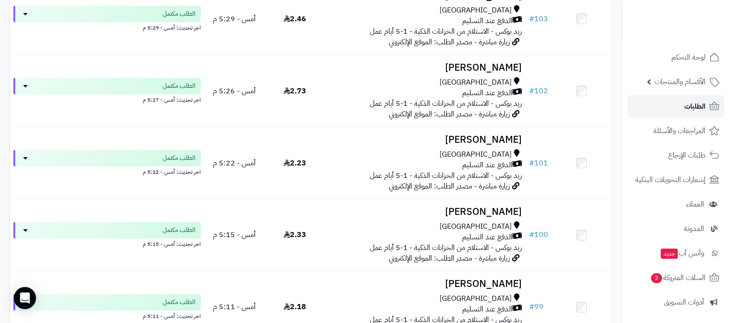
click at [674, 100] on link "الطلبات" at bounding box center [675, 106] width 97 height 22
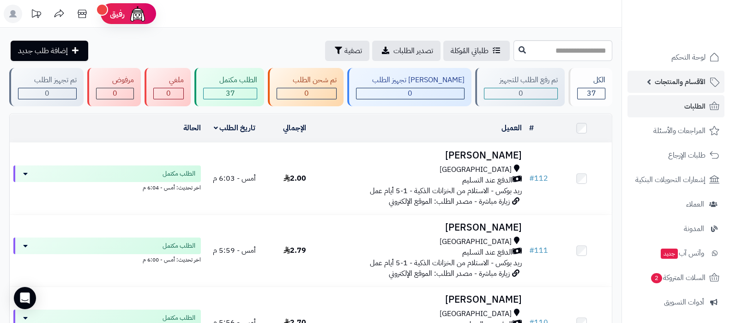
click at [679, 79] on span "الأقسام والمنتجات" at bounding box center [679, 81] width 51 height 13
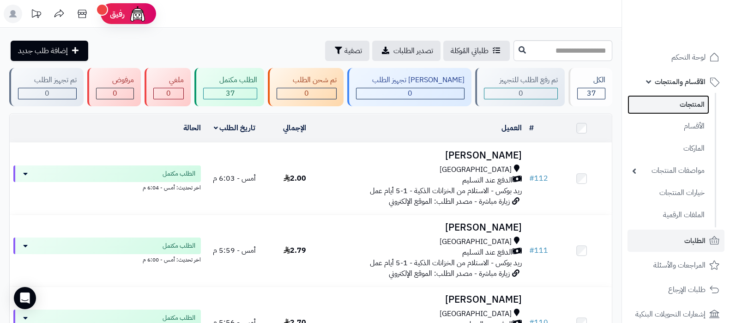
click at [682, 102] on link "المنتجات" at bounding box center [668, 104] width 82 height 19
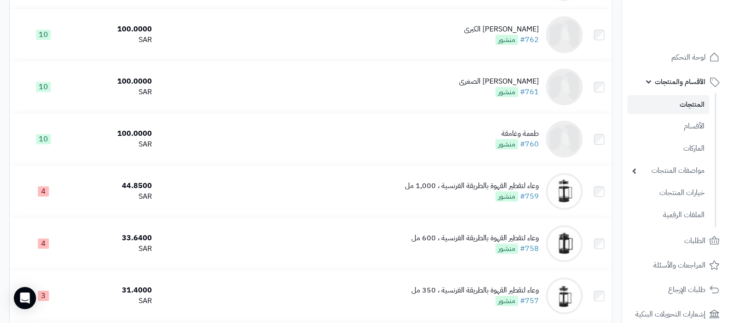
scroll to position [634, 0]
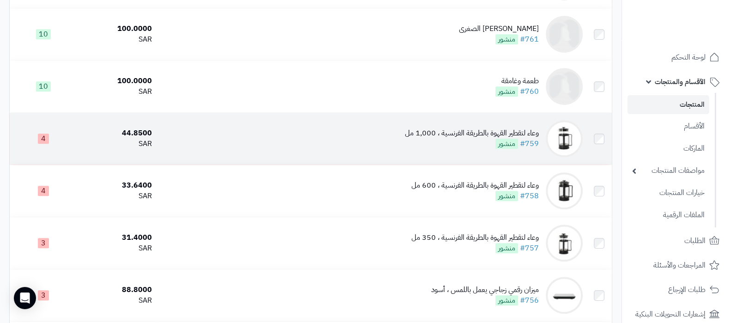
click at [444, 136] on div "وعاء لتقطير القهوة بالطريقة الفرنسية ، 1,000 مل" at bounding box center [472, 133] width 134 height 11
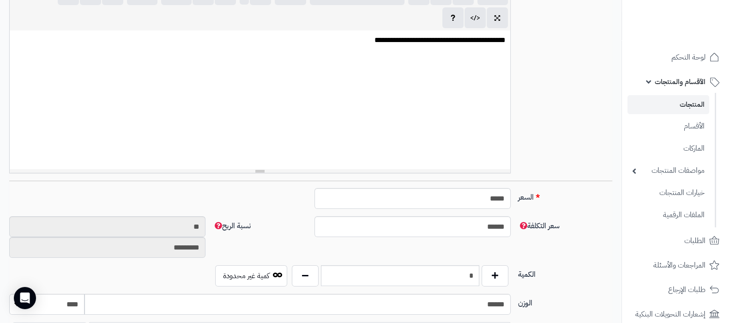
scroll to position [346, 0]
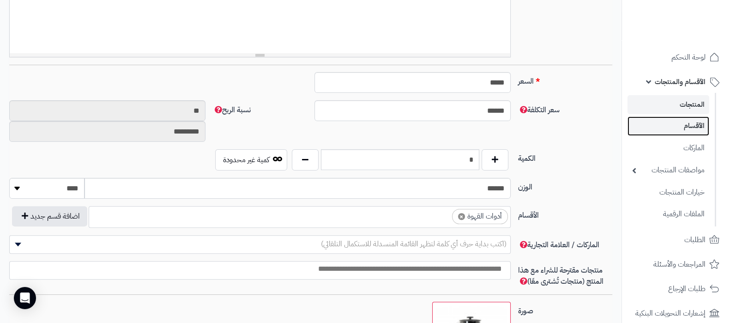
click at [673, 125] on link "الأقسام" at bounding box center [668, 125] width 82 height 19
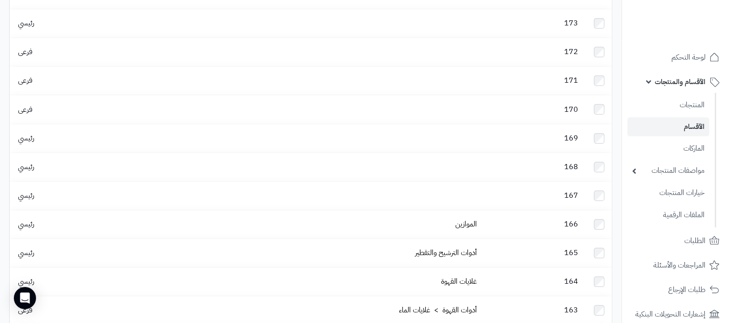
scroll to position [519, 0]
